Goal: Information Seeking & Learning: Learn about a topic

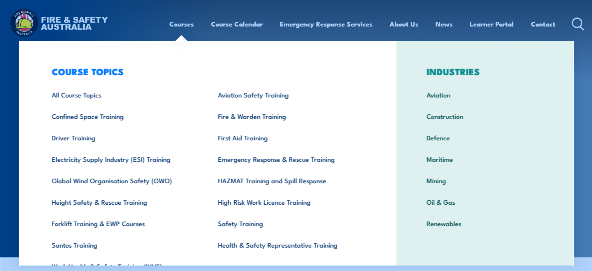
click at [582, 117] on section "COURSES Find a course thats right for you and your team. We can train on your w…" at bounding box center [296, 128] width 592 height 257
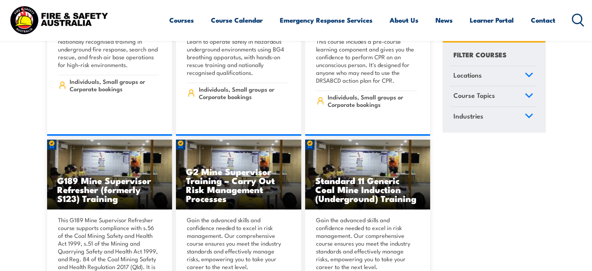
scroll to position [278, 0]
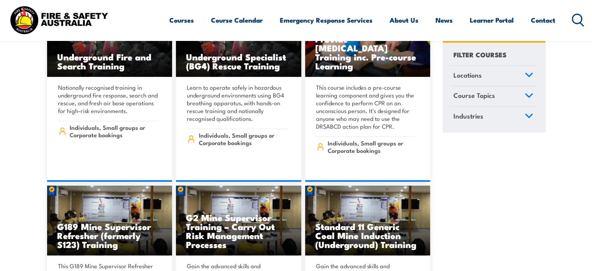
click at [529, 73] on icon at bounding box center [529, 74] width 9 height 5
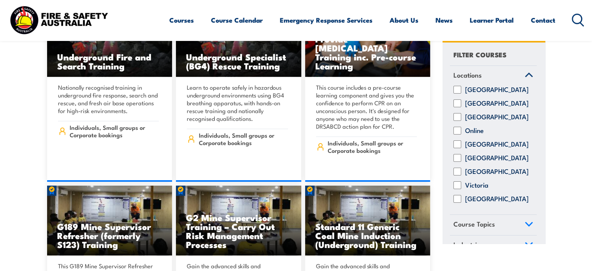
click at [460, 203] on input "[GEOGRAPHIC_DATA]" at bounding box center [458, 199] width 8 height 8
checkbox input "true"
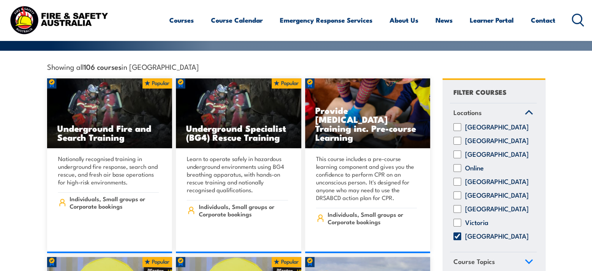
scroll to position [215, 0]
